Goal: Information Seeking & Learning: Find specific fact

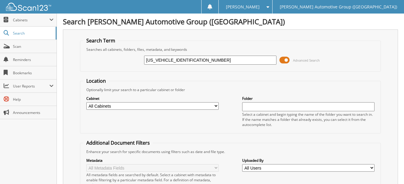
click at [194, 60] on input "1FM5K8AW0SGA68547" at bounding box center [210, 60] width 132 height 9
paste input "9SGA70216"
type input "1FM5K8AW9SGA70216"
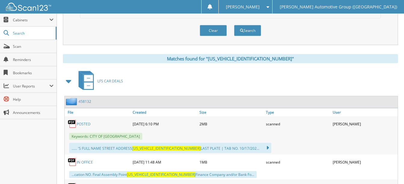
scroll to position [259, 0]
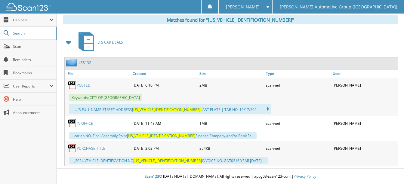
click at [83, 85] on link "POSTED" at bounding box center [84, 85] width 14 height 5
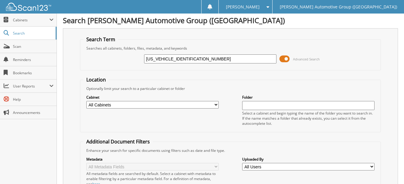
scroll to position [0, 0]
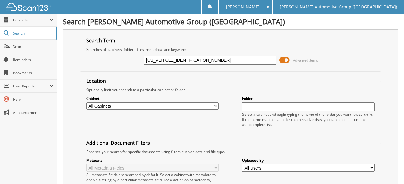
click at [193, 62] on input "1FM5K8AW9SGA70216" at bounding box center [210, 60] width 132 height 9
paste input "TER4PH0SLE11768"
type input "[US_VEHICLE_IDENTIFICATION_NUMBER]"
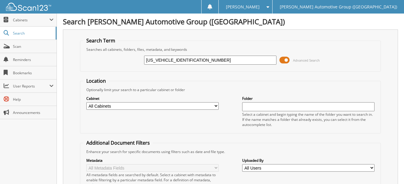
click at [170, 60] on input "[US_VEHICLE_IDENTIFICATION_NUMBER]" at bounding box center [210, 60] width 132 height 9
type input "SLE11768"
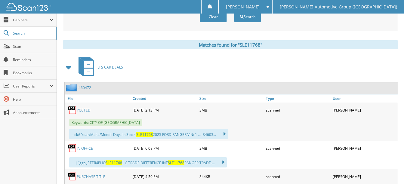
scroll to position [263, 0]
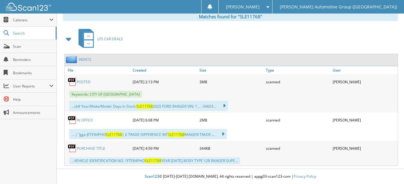
click at [86, 80] on link "POSTED" at bounding box center [84, 81] width 14 height 5
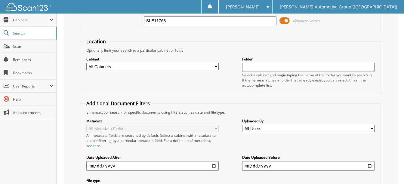
scroll to position [0, 0]
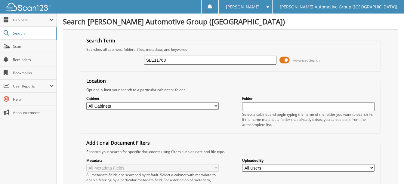
click at [176, 61] on input "SLE11768" at bounding box center [210, 60] width 132 height 9
paste input "1FTEW1KP6SKE04075"
type input "1FTEW1KP6SKE04075"
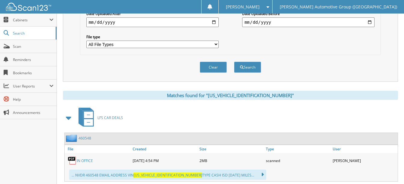
scroll to position [169, 0]
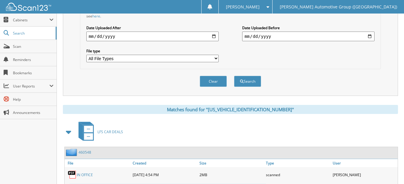
click at [85, 174] on link "IN OFFICE" at bounding box center [85, 175] width 16 height 5
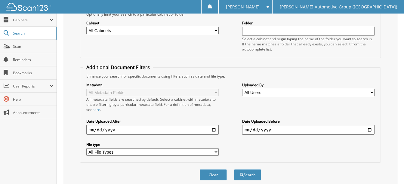
scroll to position [0, 0]
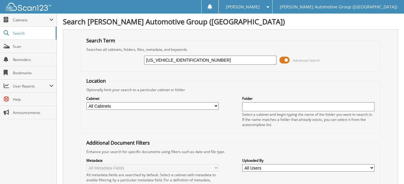
click at [194, 62] on input "1FTEW1KP6SKE04075" at bounding box center [210, 60] width 132 height 9
paste input "FW1L59SKE04086"
type input "1FTFW1L59SKE04086"
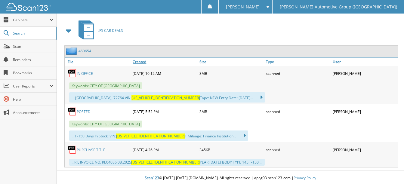
scroll to position [272, 0]
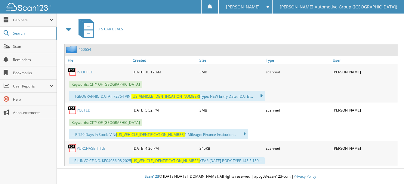
click at [87, 108] on link "POSTED" at bounding box center [84, 110] width 14 height 5
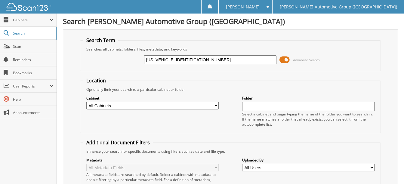
scroll to position [0, 0]
click at [193, 63] on input "1FTFW1L59SKE04086" at bounding box center [210, 60] width 132 height 9
paste input "MCU9GN0SUB07273"
type input "1FMCU9GN0SUB07273"
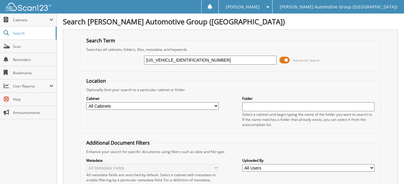
click at [170, 59] on input "[US_VEHICLE_IDENTIFICATION_NUMBER]" at bounding box center [210, 60] width 132 height 9
type input "SUB07273"
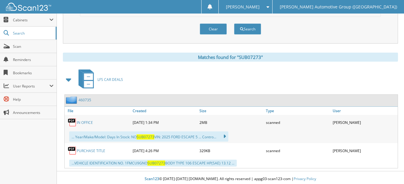
scroll to position [224, 0]
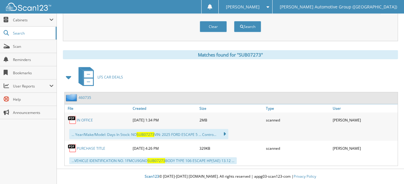
click at [93, 121] on link "IN OFFICE" at bounding box center [85, 120] width 16 height 5
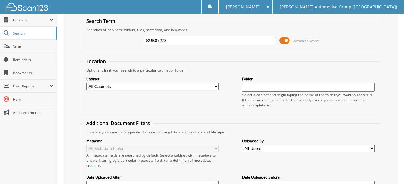
scroll to position [0, 0]
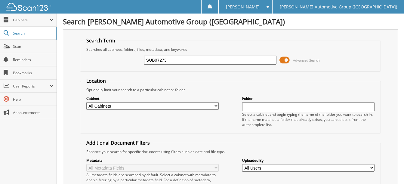
click at [170, 61] on input "SUB07273" at bounding box center [210, 60] width 132 height 9
paste input "1FTFW1L59SKE04556"
type input "1FTFW1L59SKE04556"
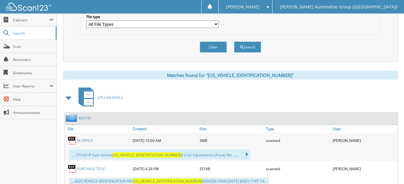
scroll to position [224, 0]
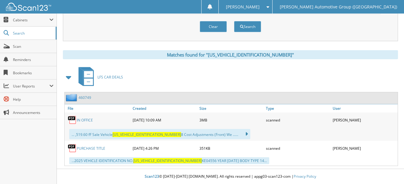
click at [84, 120] on link "IN OFFICE" at bounding box center [85, 120] width 16 height 5
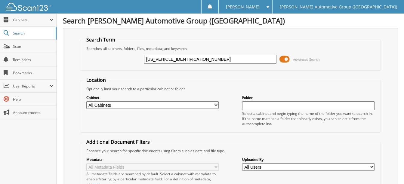
scroll to position [0, 0]
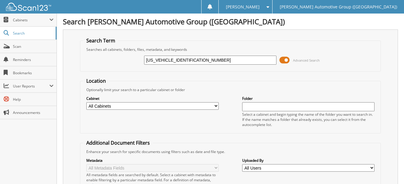
click at [194, 57] on input "1FTFW1L59SKE04556" at bounding box center [210, 60] width 132 height 9
paste input "D8W3HT9SED0878"
type input "1FD8W3HT9SED08786"
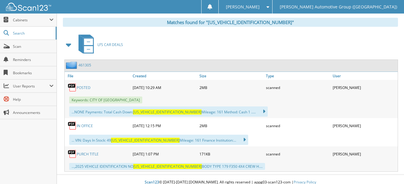
scroll to position [263, 0]
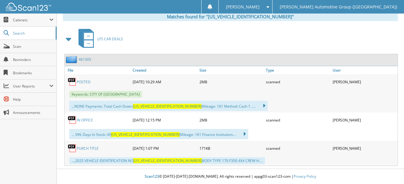
click at [87, 82] on link "POSTED" at bounding box center [84, 81] width 14 height 5
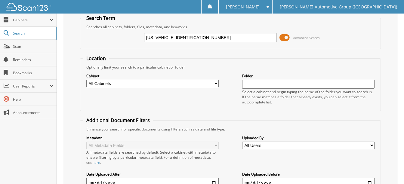
scroll to position [22, 0]
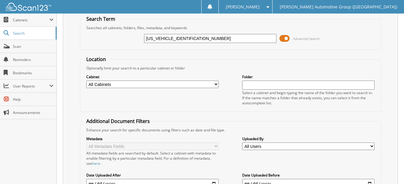
click at [191, 38] on input "[US_VEHICLE_IDENTIFICATION_NUMBER]" at bounding box center [210, 38] width 132 height 9
paste input "MUK8DH0SGC2804"
type input "[US_VEHICLE_IDENTIFICATION_NUMBER]"
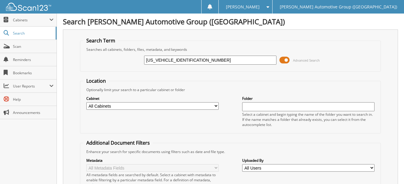
click at [170, 60] on input "[US_VEHICLE_IDENTIFICATION_NUMBER]" at bounding box center [210, 60] width 132 height 9
type input "SGC28046"
click at [173, 62] on input "SGC28046" at bounding box center [210, 60] width 132 height 9
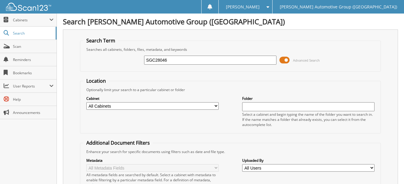
paste input "1FMUK8DH9SGA12941"
type input "1FMUK8DH9SGA12941"
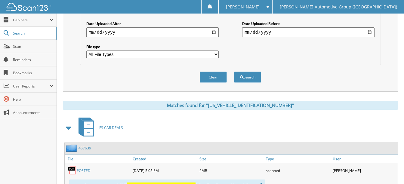
scroll to position [211, 0]
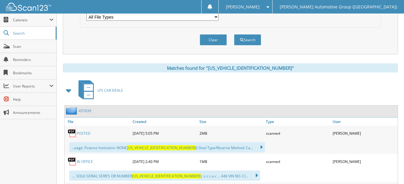
click at [84, 132] on link "POSTED" at bounding box center [84, 133] width 14 height 5
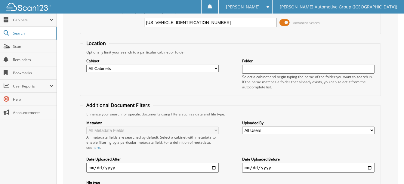
scroll to position [0, 0]
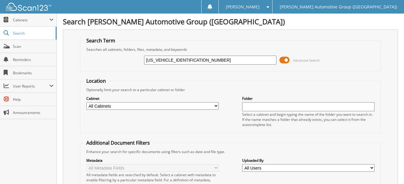
click at [198, 62] on input "[US_VEHICLE_IDENTIFICATION_NUMBER]" at bounding box center [210, 60] width 132 height 9
paste input "5K8AB8SGA35356"
type input "1FM5K8AB8SGA35356"
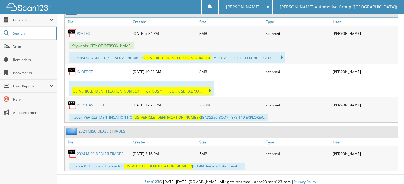
scroll to position [311, 0]
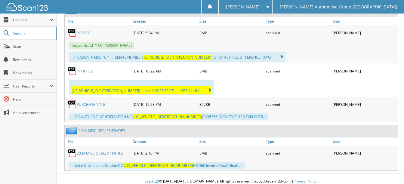
click at [88, 34] on link "POSTED" at bounding box center [84, 32] width 14 height 5
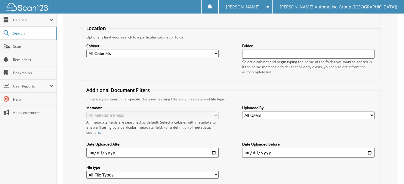
scroll to position [0, 0]
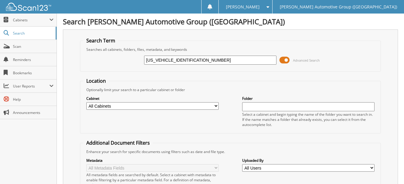
click at [199, 60] on input "1FM5K8AB8SGA35356" at bounding box center [210, 60] width 132 height 9
paste input "C6SGA0038"
type input "[US_VEHICLE_IDENTIFICATION_NUMBER]"
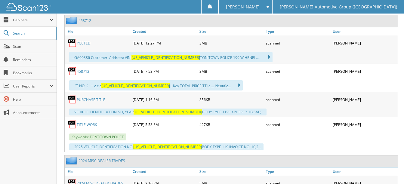
scroll to position [271, 0]
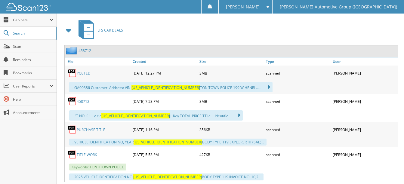
click at [86, 72] on link "POSTED" at bounding box center [84, 73] width 14 height 5
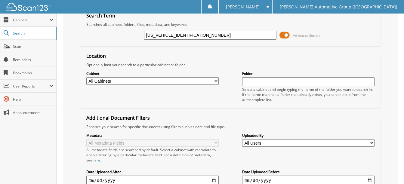
scroll to position [0, 0]
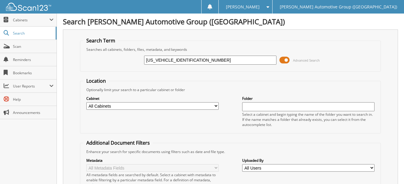
click at [193, 62] on input "[US_VEHICLE_IDENTIFICATION_NUMBER]" at bounding box center [210, 60] width 132 height 9
paste input "TEW1KP6RKE60964"
type input "[US_VEHICLE_IDENTIFICATION_NUMBER]"
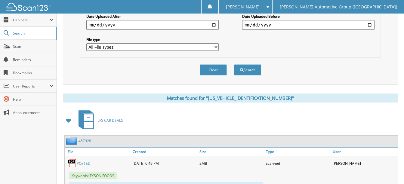
scroll to position [209, 0]
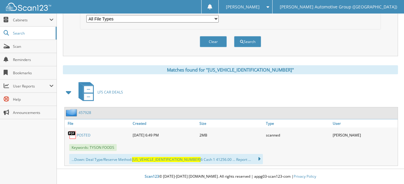
click at [84, 135] on link "POSTED" at bounding box center [84, 135] width 14 height 5
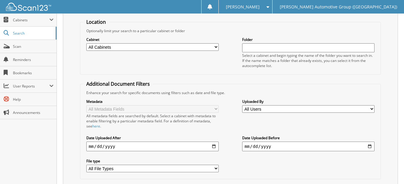
scroll to position [0, 0]
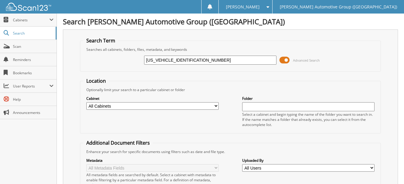
click at [194, 62] on input "1FTEW1KP6RKE60964" at bounding box center [210, 60] width 132 height 9
paste input "MF1KP2RKE60682"
type input "[US_VEHICLE_IDENTIFICATION_NUMBER]"
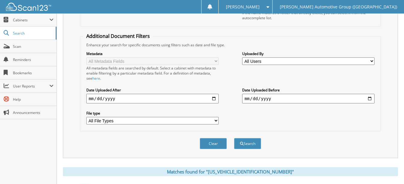
scroll to position [209, 0]
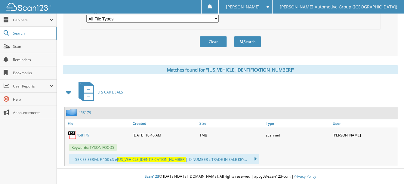
click at [85, 136] on link "458179" at bounding box center [83, 135] width 13 height 5
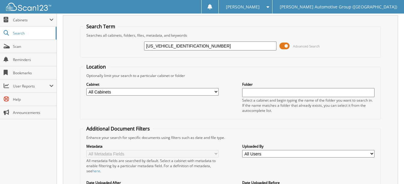
scroll to position [0, 0]
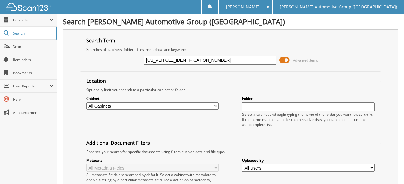
click at [192, 61] on input "1FTMF1KP2RKE60682" at bounding box center [210, 60] width 132 height 9
paste input "BF2AA0REF50440"
type input "1FTBF2AA0REF50440"
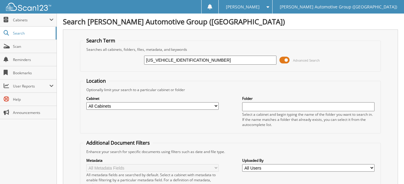
click at [169, 60] on input "[US_VEHICLE_IDENTIFICATION_NUMBER]" at bounding box center [210, 60] width 132 height 9
type input "REF50440"
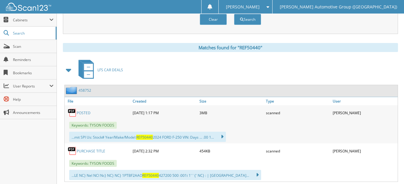
scroll to position [247, 0]
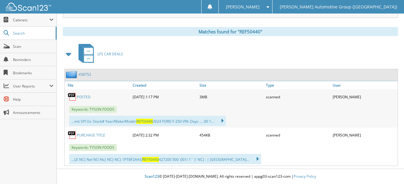
click at [88, 95] on link "POSTED" at bounding box center [84, 97] width 14 height 5
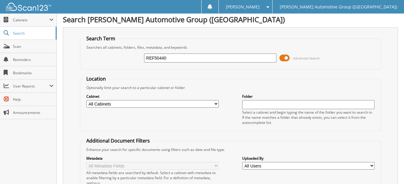
scroll to position [0, 0]
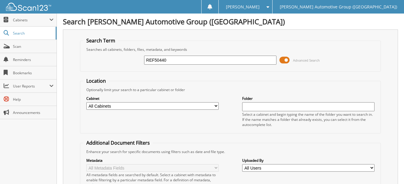
click at [172, 59] on input "REF50440" at bounding box center [210, 60] width 132 height 9
paste input "[US_VEHICLE_IDENTIFICATION_NUMBER]"
type input "[US_VEHICLE_IDENTIFICATION_NUMBER]"
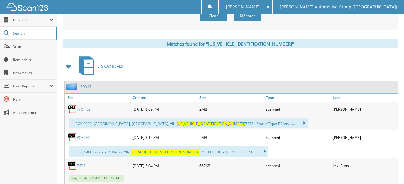
scroll to position [266, 0]
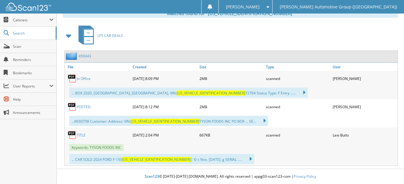
click at [86, 107] on link "POSTED" at bounding box center [84, 106] width 14 height 5
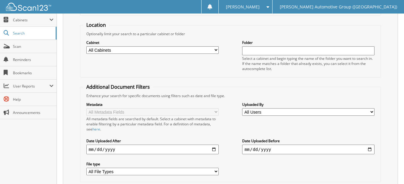
scroll to position [0, 0]
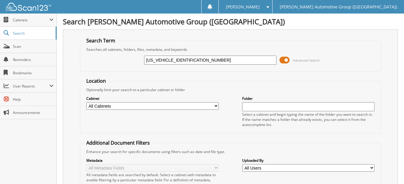
click at [205, 58] on input "[US_VEHICLE_IDENTIFICATION_NUMBER]" at bounding box center [210, 60] width 132 height 9
paste input "LP8SKD20256"
type input "[US_VEHICLE_IDENTIFICATION_NUMBER]"
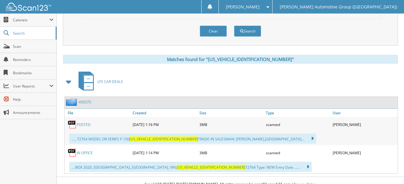
scroll to position [228, 0]
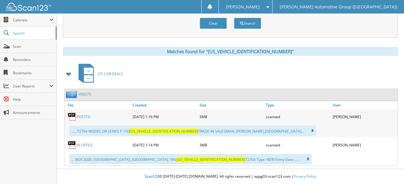
click at [84, 117] on link "POSTED" at bounding box center [84, 116] width 14 height 5
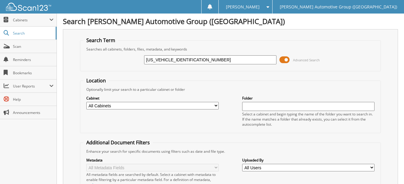
scroll to position [0, 0]
click at [195, 61] on input "1FTEW1LP8SKD20256" at bounding box center [210, 60] width 132 height 9
paste input "MF1CP5PKG16483"
type input "1FTMF1CP5PKG16483"
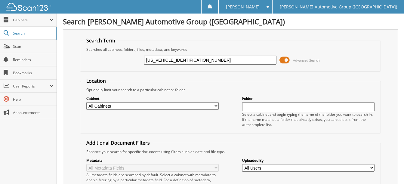
click at [171, 61] on input "[US_VEHICLE_IDENTIFICATION_NUMBER]" at bounding box center [210, 60] width 132 height 9
type input "PKG16483"
click at [171, 59] on input "PKG16483" at bounding box center [210, 60] width 132 height 9
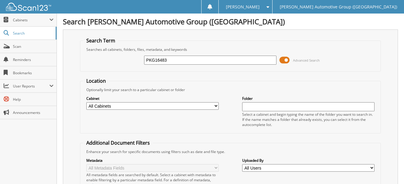
click at [171, 59] on input "PKG16483" at bounding box center [210, 60] width 132 height 9
paste input "1FTMF1KP5RKE61017"
type input "1FTMF1KP5RKE61017"
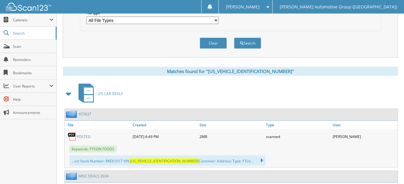
scroll to position [241, 0]
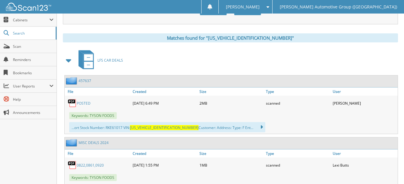
click at [87, 101] on link "POSTED" at bounding box center [84, 103] width 14 height 5
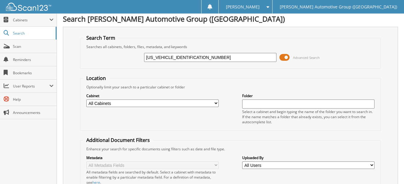
scroll to position [0, 0]
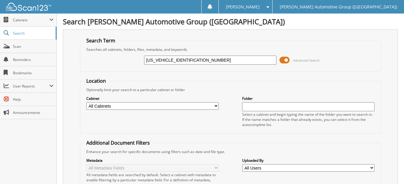
click at [197, 61] on input "1FTMF1KP5RKE61017" at bounding box center [210, 60] width 132 height 9
paste input "BF2BA1SED44676"
type input "1FTBF2BA1SED44676"
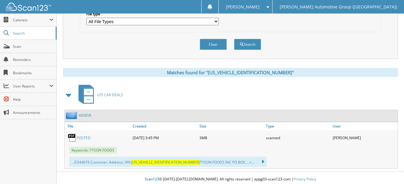
scroll to position [209, 0]
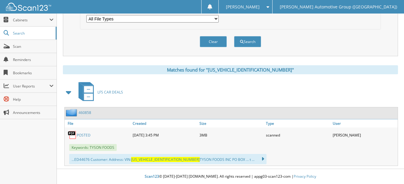
click at [82, 136] on link "POSTED" at bounding box center [84, 135] width 14 height 5
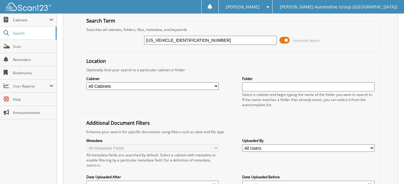
scroll to position [30, 0]
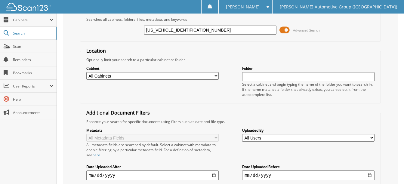
click at [196, 32] on input "1FTBF2BA1SED44676" at bounding box center [210, 30] width 132 height 9
paste input "RF3BAXSED43465"
type input "1FTRF3BAXSED43465"
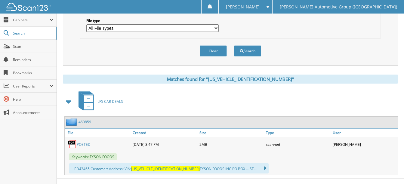
scroll to position [209, 0]
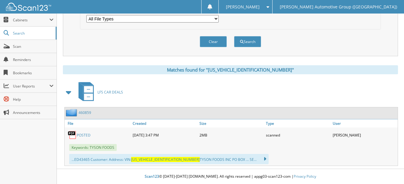
click at [84, 134] on link "POSTED" at bounding box center [84, 135] width 14 height 5
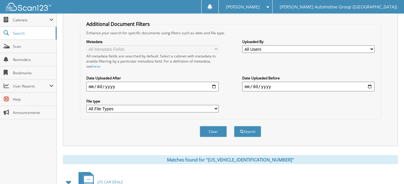
scroll to position [0, 0]
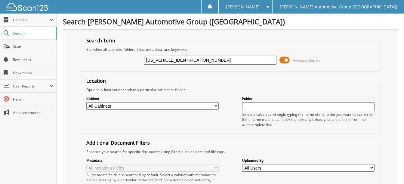
click at [197, 59] on input "1FTRF3BAXSED43465" at bounding box center [210, 60] width 132 height 9
paste input "DBF2BT6SED41804"
type input "[US_VEHICLE_IDENTIFICATION_NUMBER]"
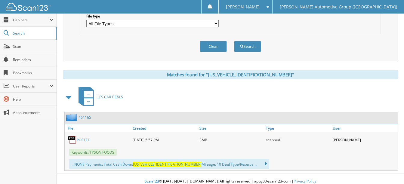
scroll to position [209, 0]
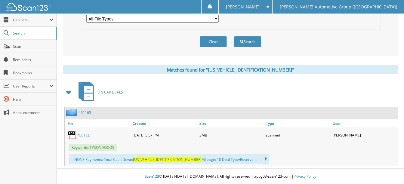
click at [82, 133] on link "POSTED" at bounding box center [84, 135] width 14 height 5
